Goal: Task Accomplishment & Management: Use online tool/utility

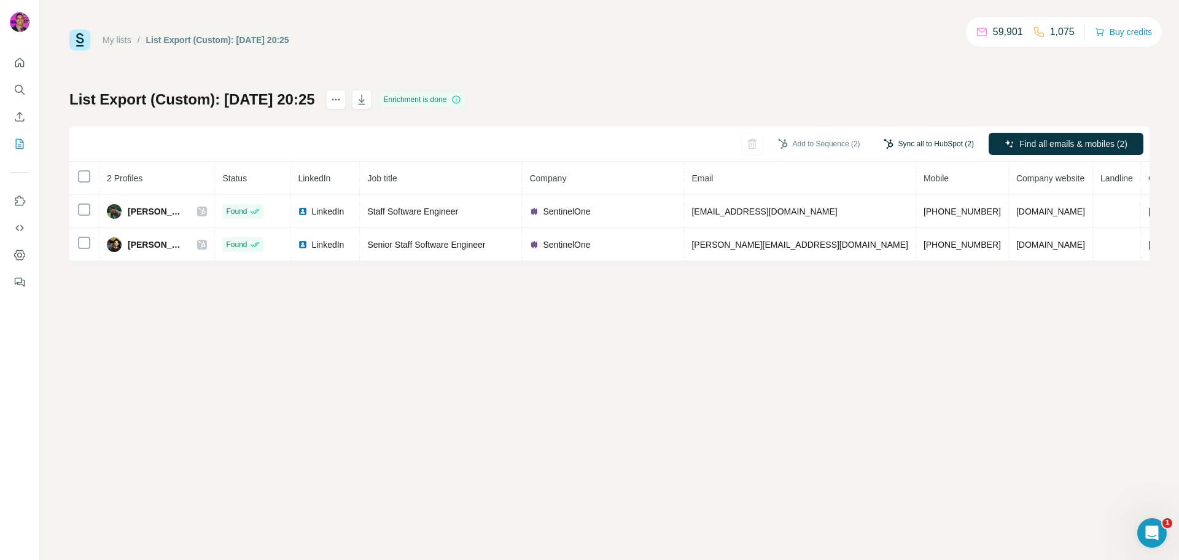
click at [914, 145] on button "Sync all to HubSpot (2)" at bounding box center [928, 144] width 107 height 18
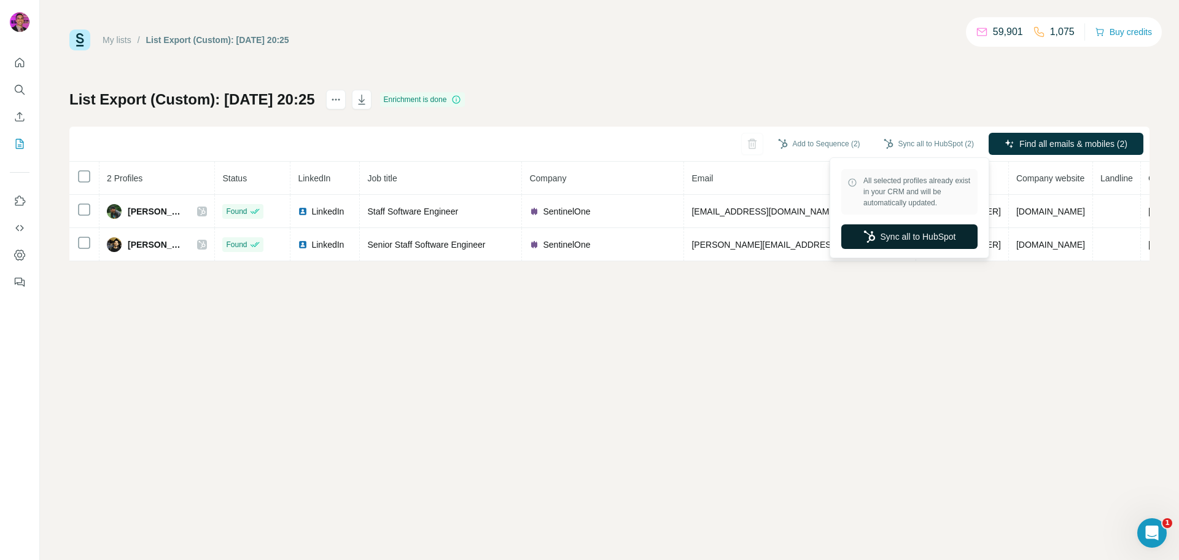
click at [928, 238] on button "Sync all to HubSpot" at bounding box center [910, 236] width 136 height 25
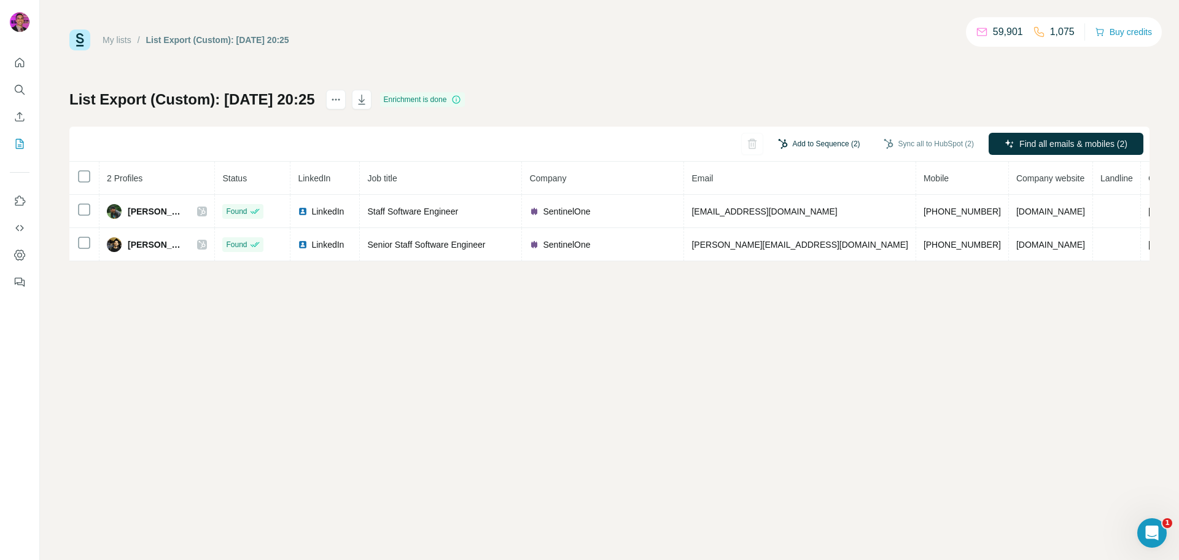
click at [821, 145] on button "Add to Sequence (2)" at bounding box center [820, 144] width 100 height 18
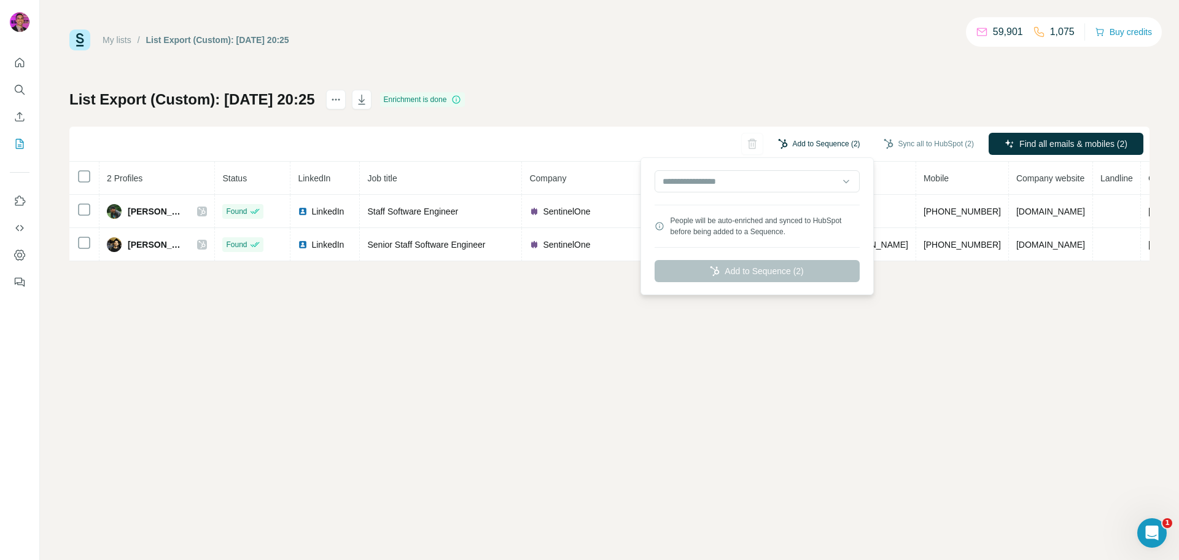
click at [821, 145] on button "Add to Sequence (2)" at bounding box center [820, 144] width 100 height 18
click at [853, 184] on input "text" at bounding box center [757, 181] width 205 height 22
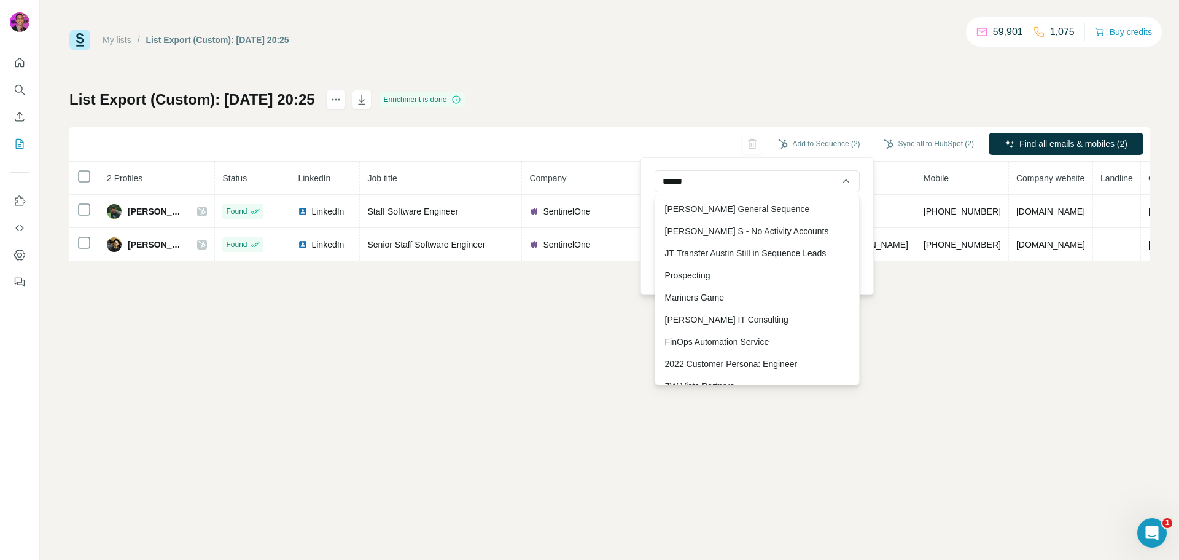
click at [762, 208] on div "[PERSON_NAME] General Sequence" at bounding box center [757, 209] width 199 height 22
type input "**********"
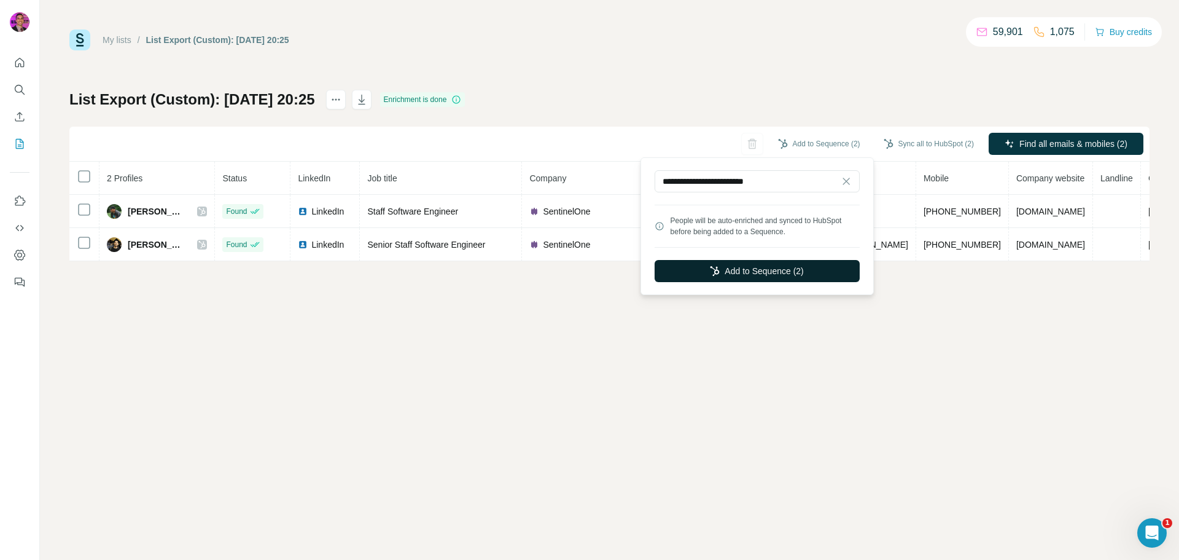
click at [767, 266] on button "Add to Sequence (2)" at bounding box center [757, 271] width 205 height 22
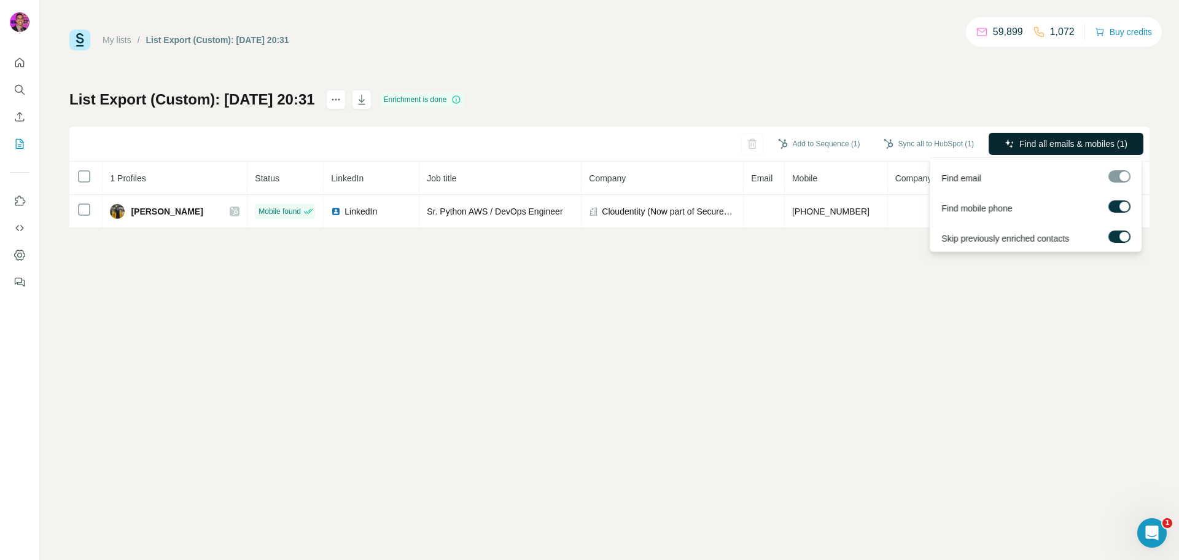
click at [1049, 141] on span "Find all emails & mobiles (1)" at bounding box center [1074, 144] width 108 height 12
